Goal: Information Seeking & Learning: Learn about a topic

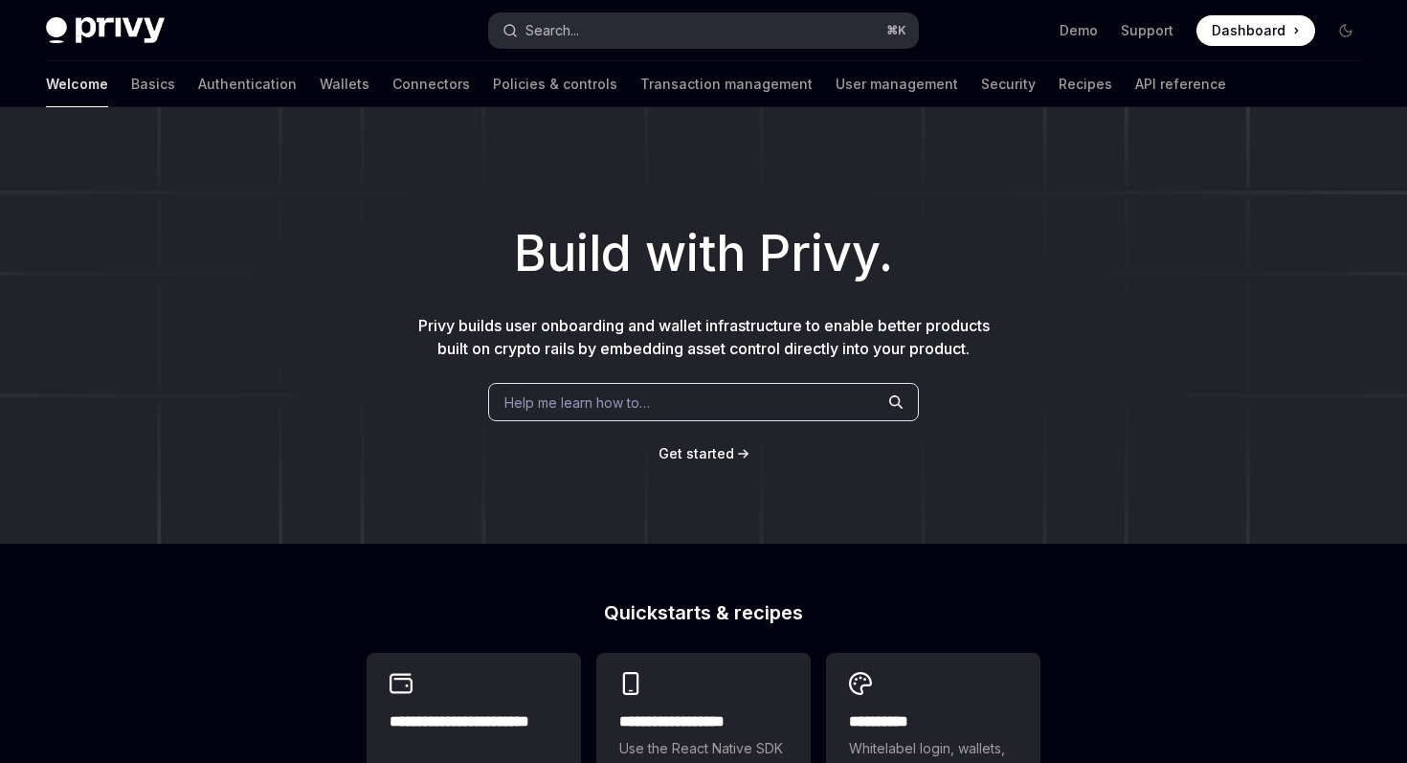
click at [792, 24] on button "Search... ⌘ K" at bounding box center [703, 30] width 428 height 34
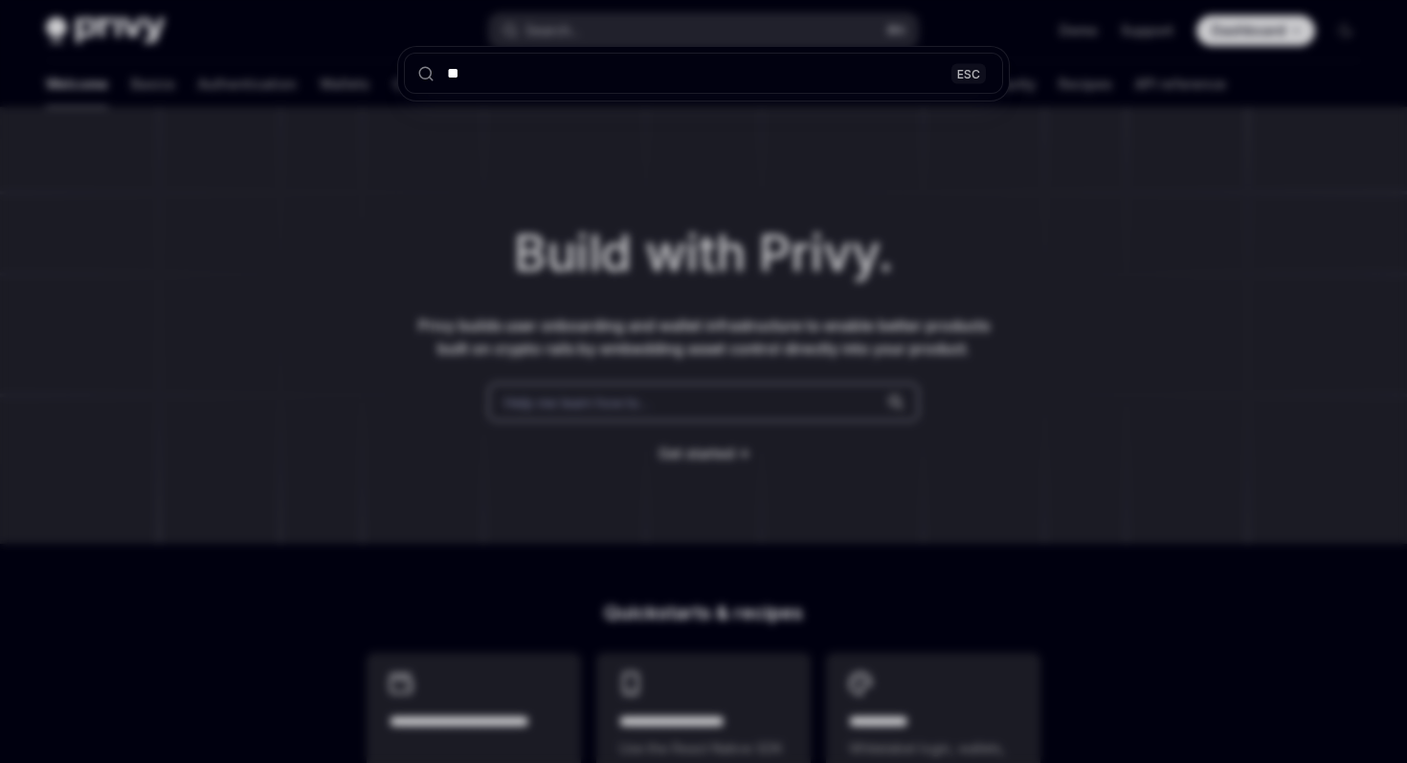
type input "***"
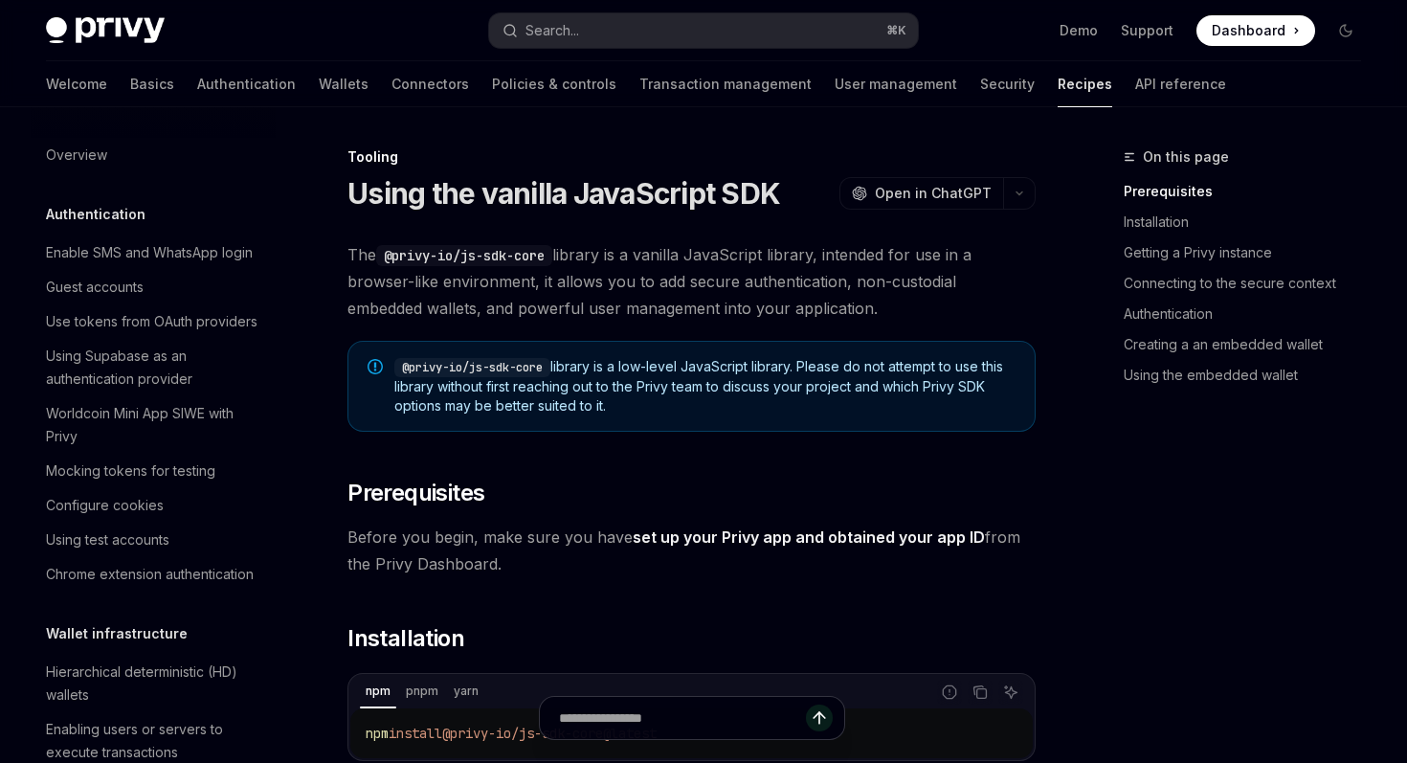
type textarea "*"
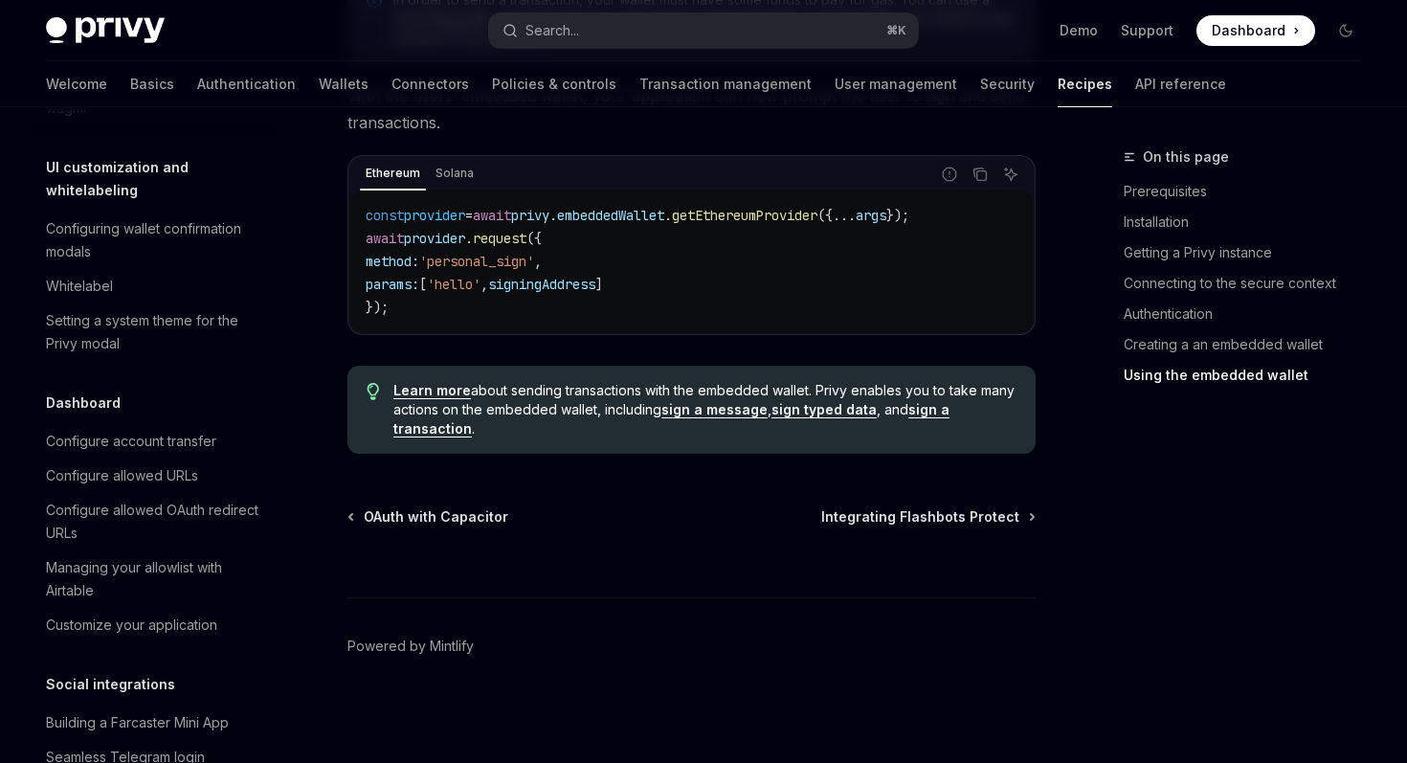
scroll to position [1589, 0]
